Goal: Task Accomplishment & Management: Use online tool/utility

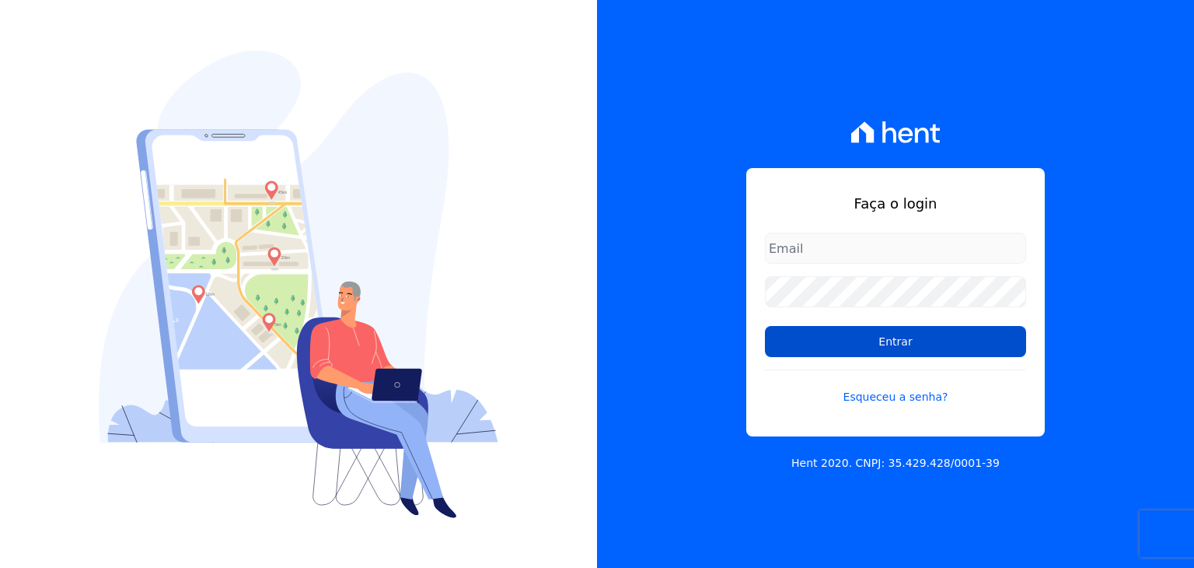
type input "matheussousa@construtoravitale.com.br"
click at [799, 346] on input "Entrar" at bounding box center [895, 341] width 261 height 31
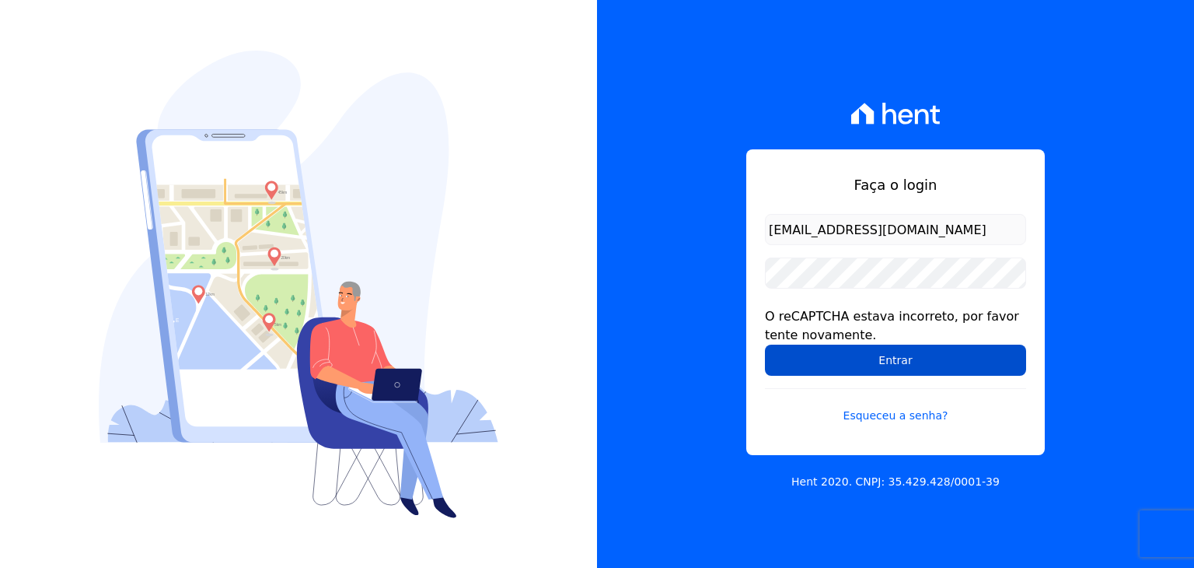
click at [870, 371] on input "Entrar" at bounding box center [895, 359] width 261 height 31
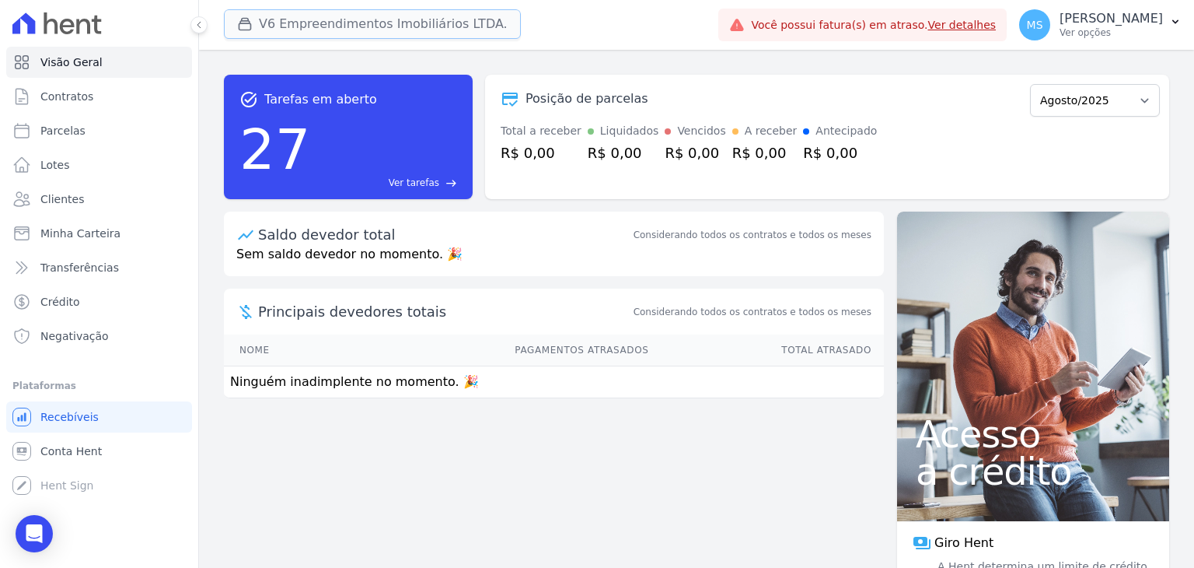
click at [304, 30] on button "V6 Empreendimentos Imobiliários LTDA." at bounding box center [372, 24] width 297 height 30
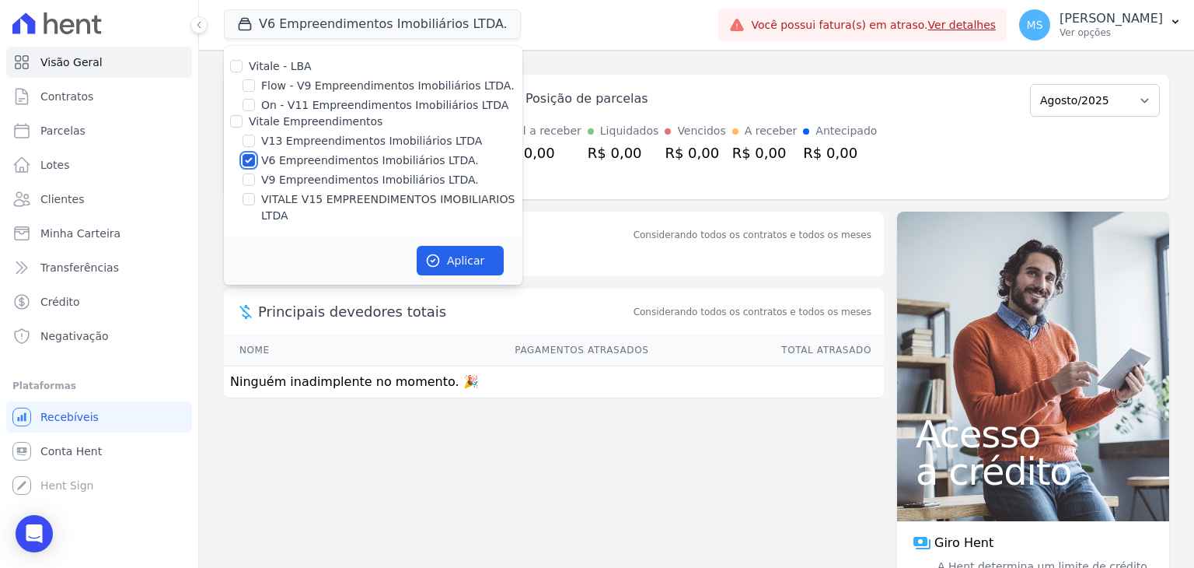
click at [246, 162] on input "V6 Empreendimentos Imobiliários LTDA." at bounding box center [249, 160] width 12 height 12
checkbox input "false"
click at [253, 142] on input "V13 Empreendimentos Imobiliários LTDA" at bounding box center [249, 141] width 12 height 12
checkbox input "true"
click at [423, 246] on button "Aplicar" at bounding box center [460, 261] width 87 height 30
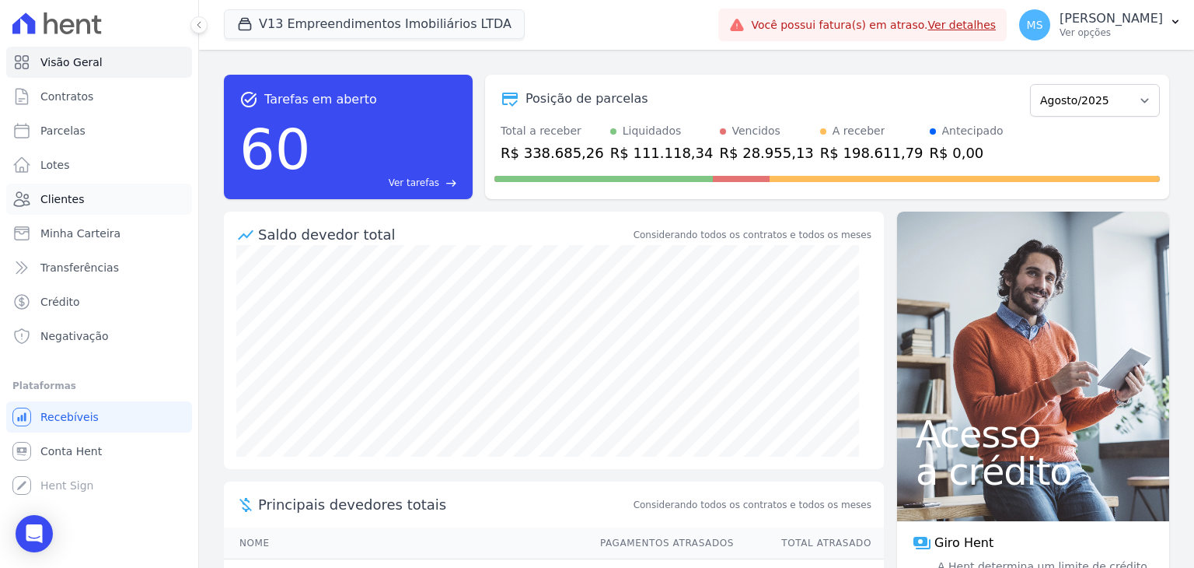
click at [65, 195] on span "Clientes" at bounding box center [62, 199] width 44 height 16
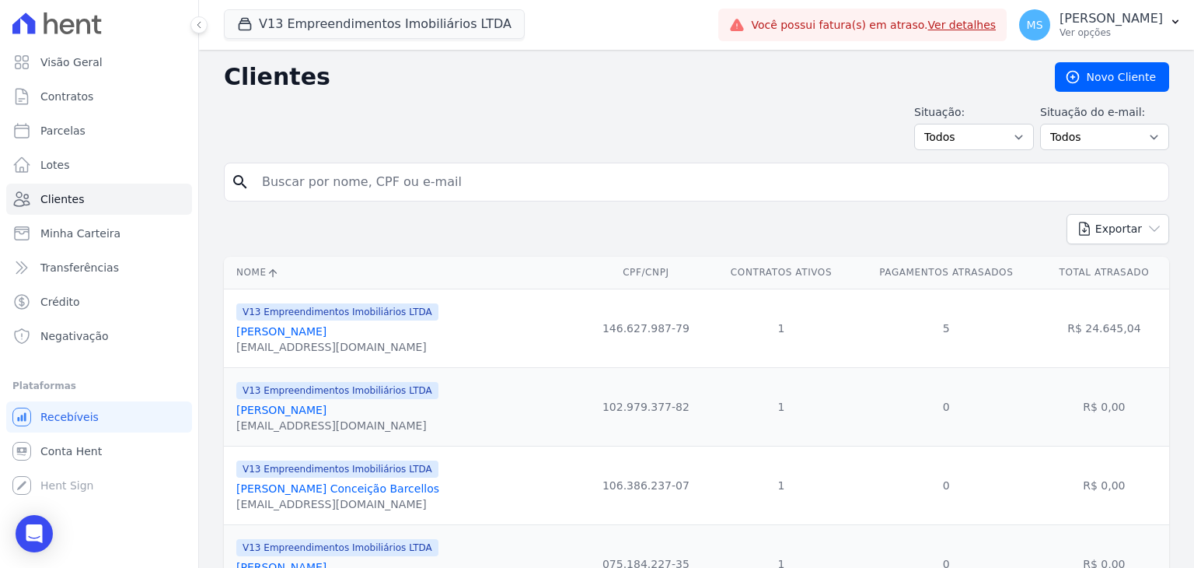
click at [344, 197] on div "search" at bounding box center [696, 182] width 945 height 39
click at [347, 190] on input "search" at bounding box center [708, 181] width 910 height 31
type input "gleice"
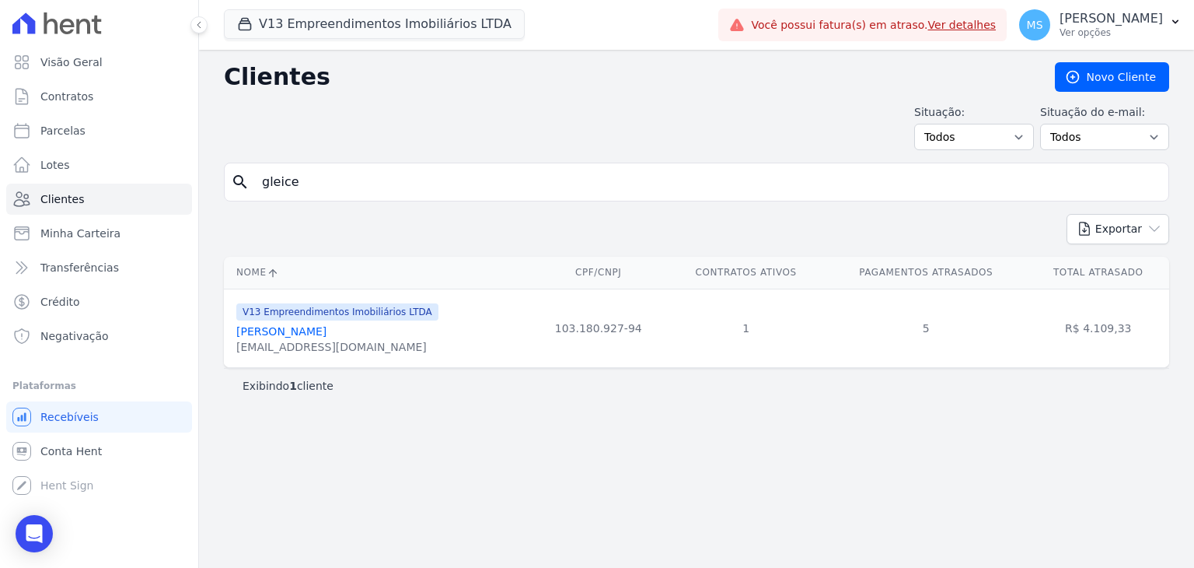
click at [327, 334] on link "[PERSON_NAME]" at bounding box center [281, 331] width 90 height 12
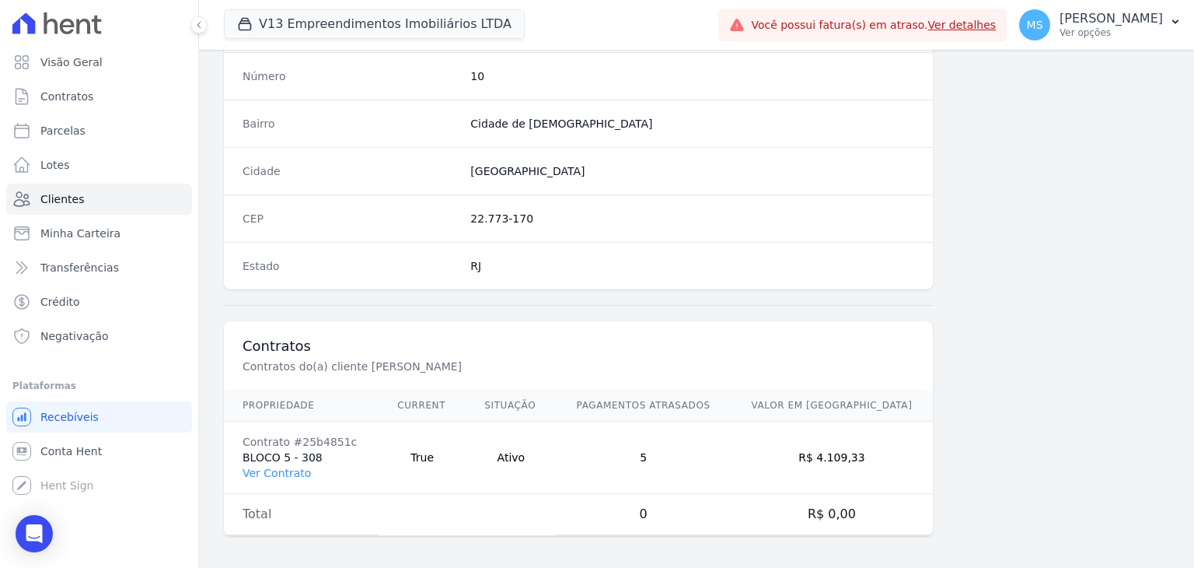
scroll to position [883, 0]
click at [266, 456] on td "Contrato #25b4851c BLOCO 5 - 308 Ver Contrato" at bounding box center [301, 457] width 155 height 72
click at [267, 469] on link "Ver Contrato" at bounding box center [277, 472] width 68 height 12
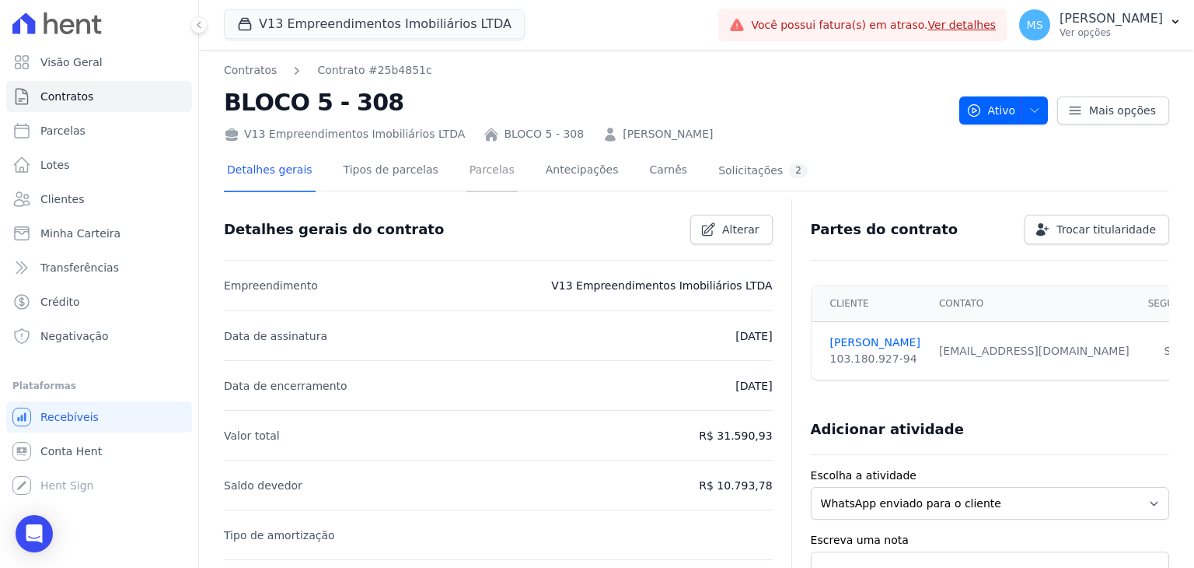
click at [468, 170] on link "Parcelas" at bounding box center [492, 171] width 51 height 41
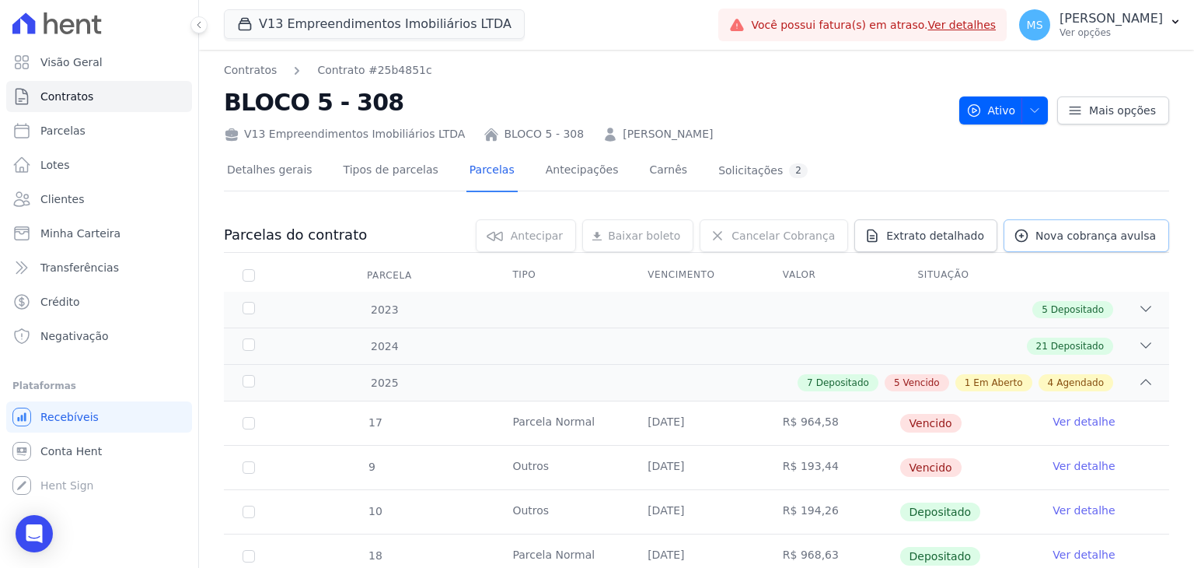
click at [1106, 240] on span "Nova cobrança avulsa" at bounding box center [1096, 236] width 121 height 16
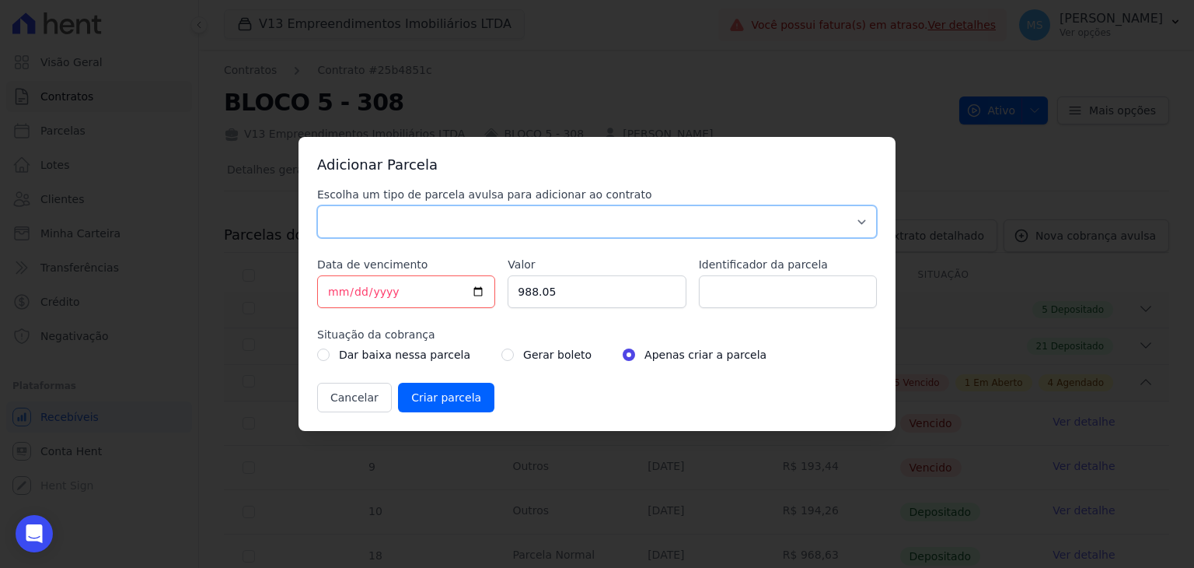
click at [346, 230] on select "Parcela Normal Sinal Caução Intercalada Chaves Pré Chaves Pós Chaves Taxas Quit…" at bounding box center [597, 221] width 560 height 33
select select "others"
click at [317, 205] on select "Parcela Normal Sinal Caução Intercalada Chaves Pré Chaves Pós Chaves Taxas Quit…" at bounding box center [597, 221] width 560 height 33
drag, startPoint x: 587, startPoint y: 298, endPoint x: 491, endPoint y: 290, distance: 96.7
click at [491, 291] on div "Escolha um tipo de parcela avulsa para adicionar ao contrato Parcela Normal Sin…" at bounding box center [597, 299] width 560 height 225
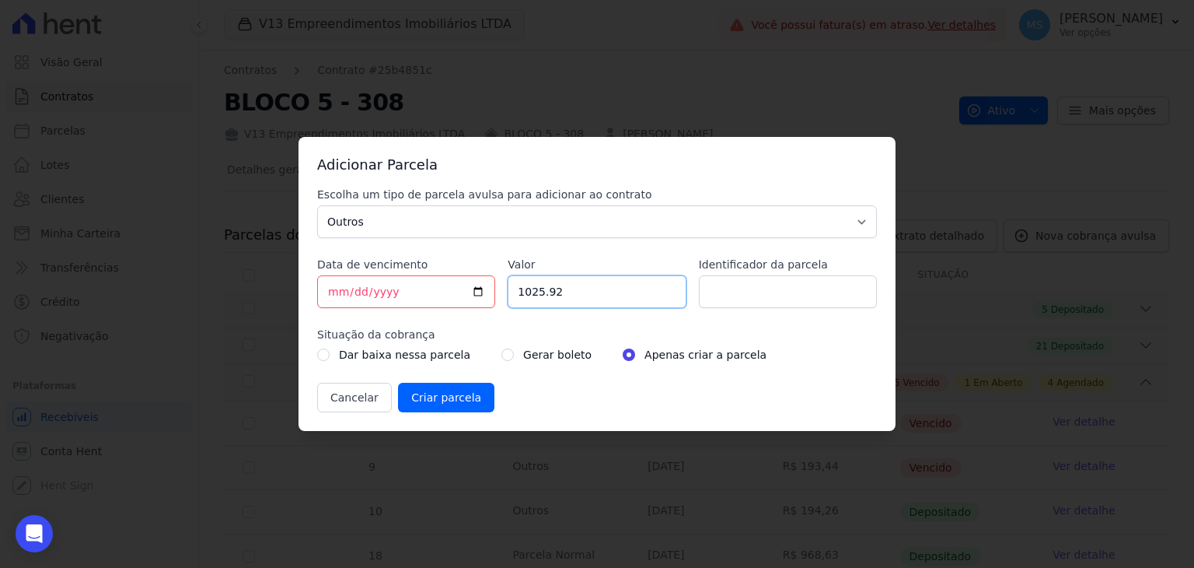
type input "1025.92"
type input "BOLETO AVULSO - 171439"
click at [502, 358] on input "radio" at bounding box center [508, 354] width 12 height 12
radio input "true"
click at [444, 398] on input "Criar parcela" at bounding box center [446, 398] width 96 height 30
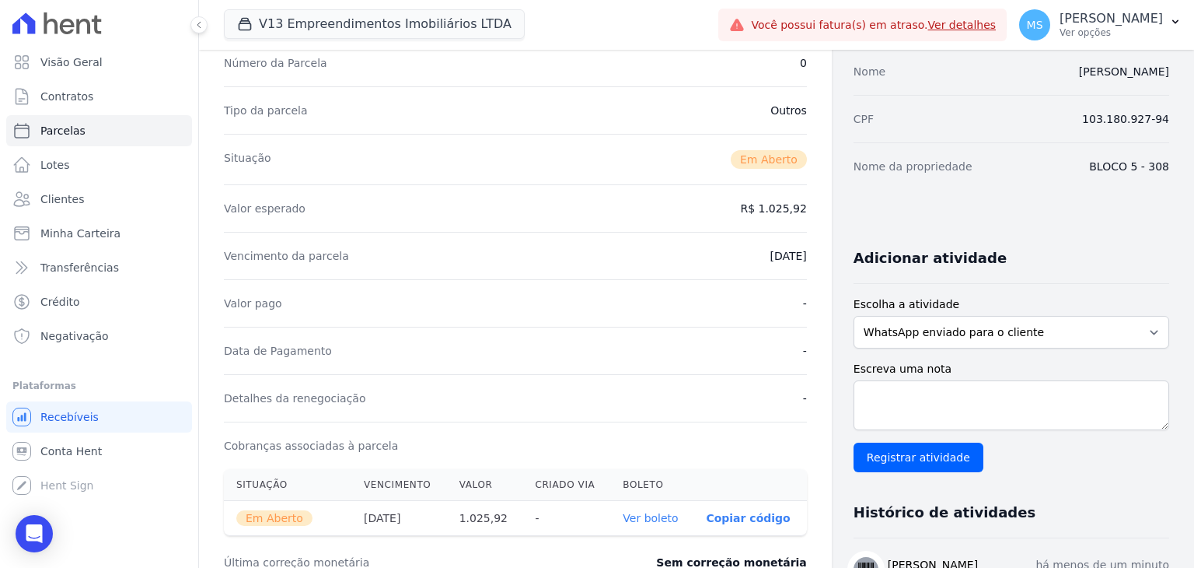
scroll to position [311, 0]
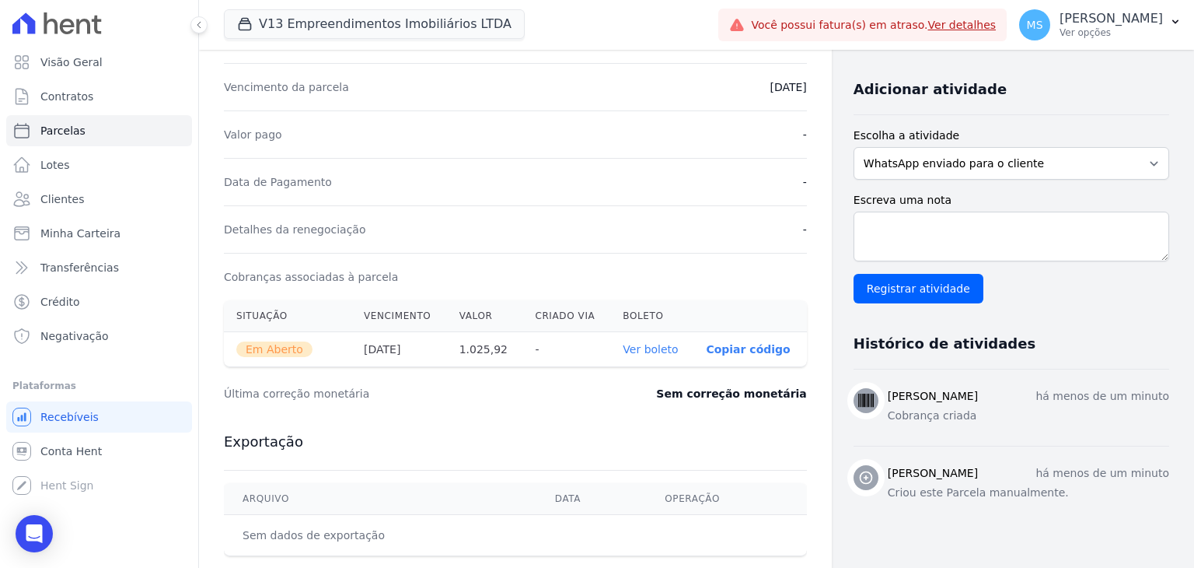
click at [657, 350] on link "Ver boleto" at bounding box center [650, 349] width 55 height 12
